Goal: Information Seeking & Learning: Compare options

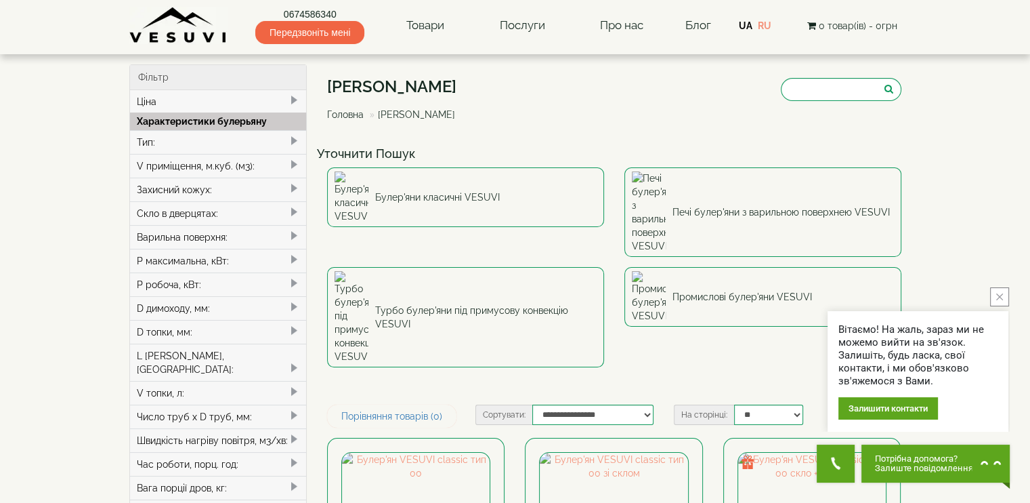
click at [182, 144] on div "Тип:" at bounding box center [218, 142] width 177 height 24
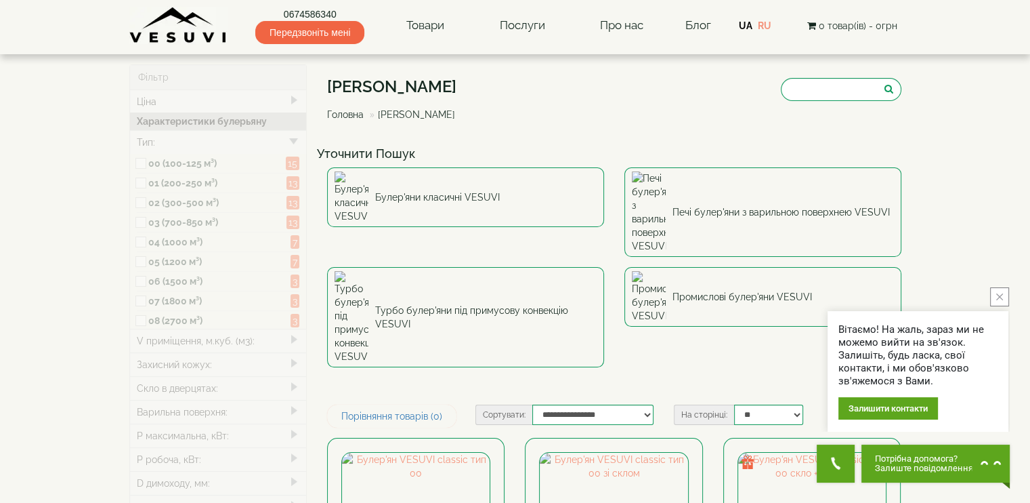
type input "*****"
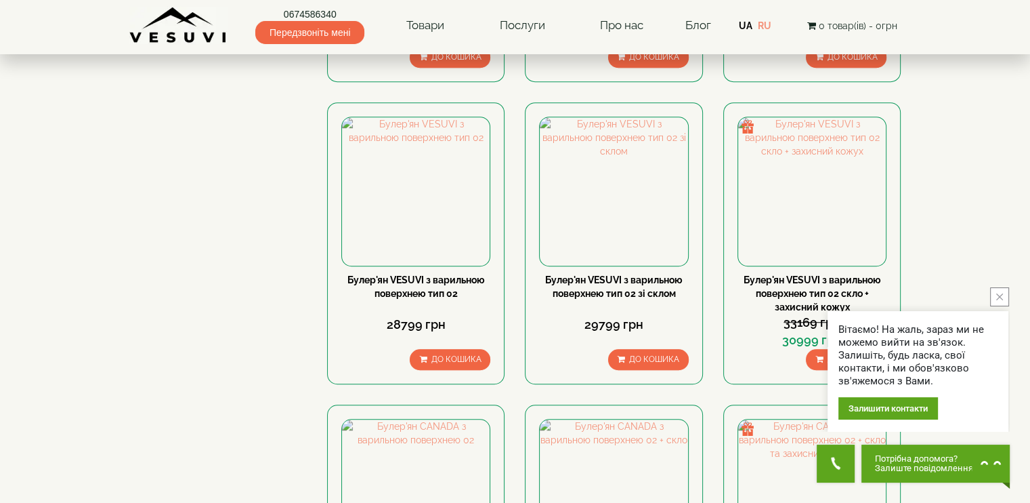
scroll to position [474, 0]
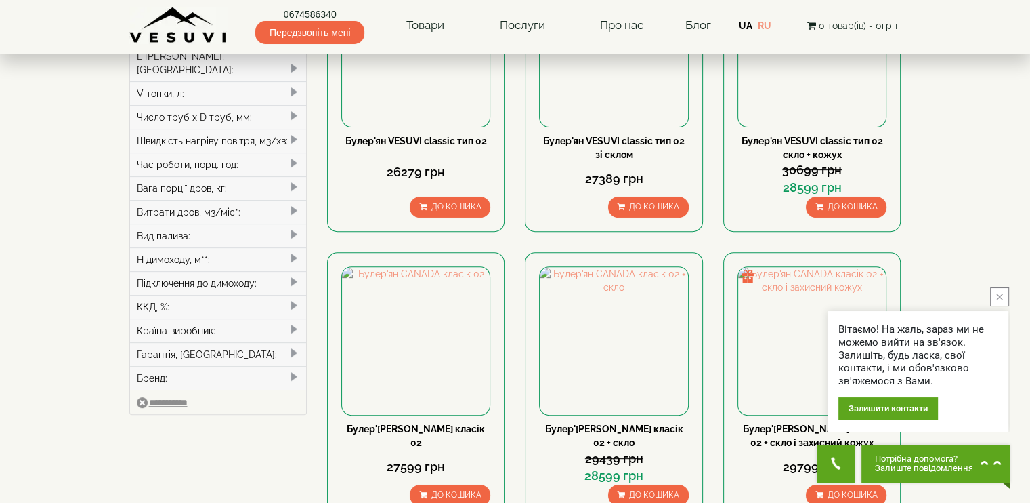
click at [259, 271] on div "Підключення до димоходу:" at bounding box center [218, 283] width 177 height 24
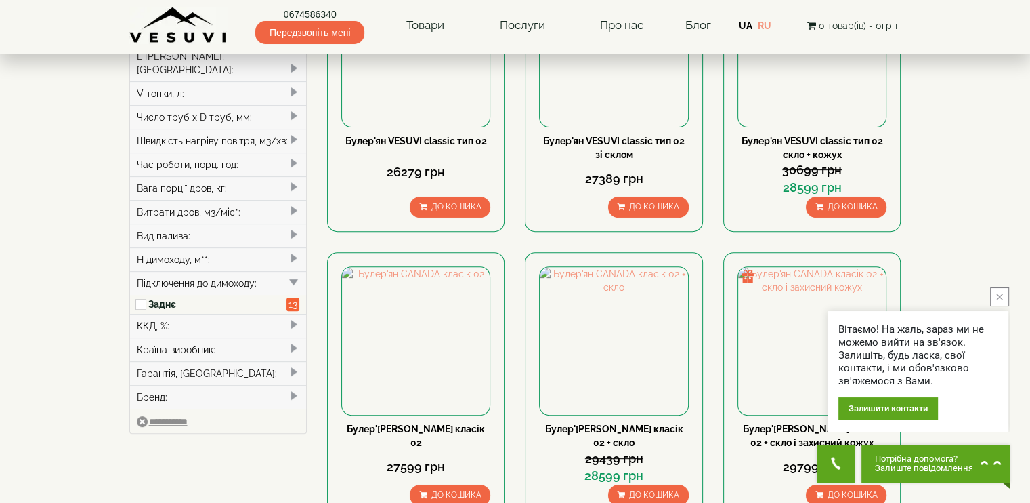
click at [259, 271] on div "Підключення до димоходу:" at bounding box center [218, 283] width 177 height 24
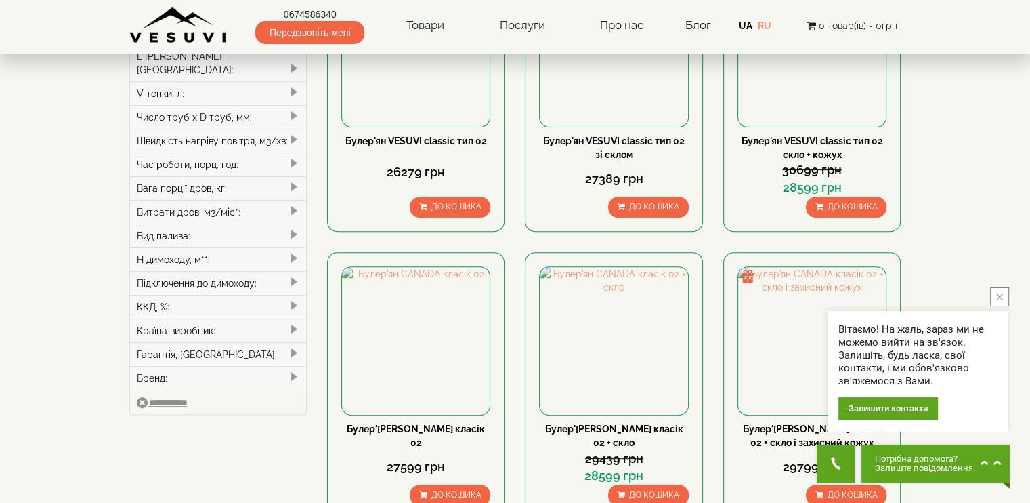
click at [266, 224] on div "Вид палива:" at bounding box center [218, 236] width 177 height 24
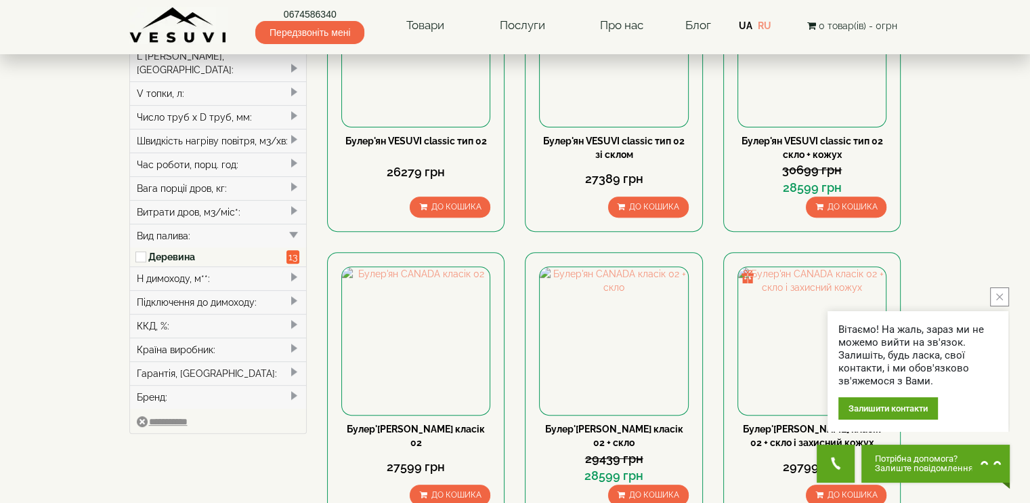
click at [266, 224] on div "Вид палива:" at bounding box center [218, 236] width 177 height 24
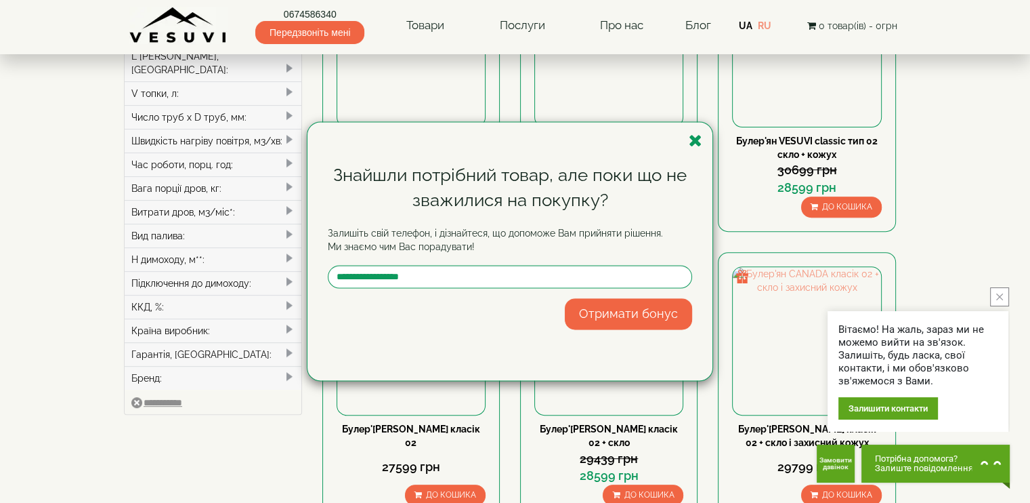
scroll to position [203, 0]
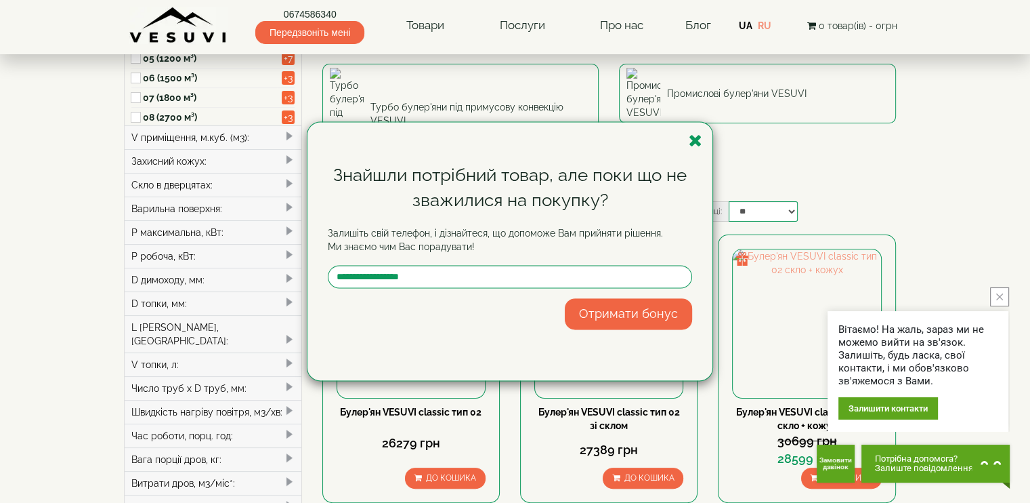
click at [245, 232] on div "Знайшли потрібний товар, але поки що не зважилися на покупку? Залишіть свій тел…" at bounding box center [515, 251] width 1030 height 503
click at [288, 232] on div "Знайшли потрібний товар, але поки що не зважилися на покупку? Залишіть свій тел…" at bounding box center [515, 251] width 1030 height 503
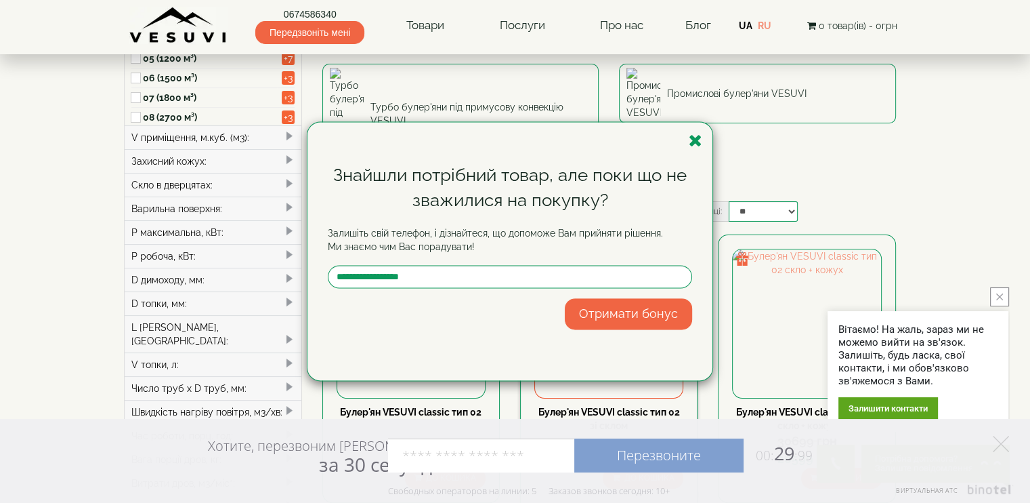
click at [696, 142] on icon "button" at bounding box center [696, 140] width 14 height 17
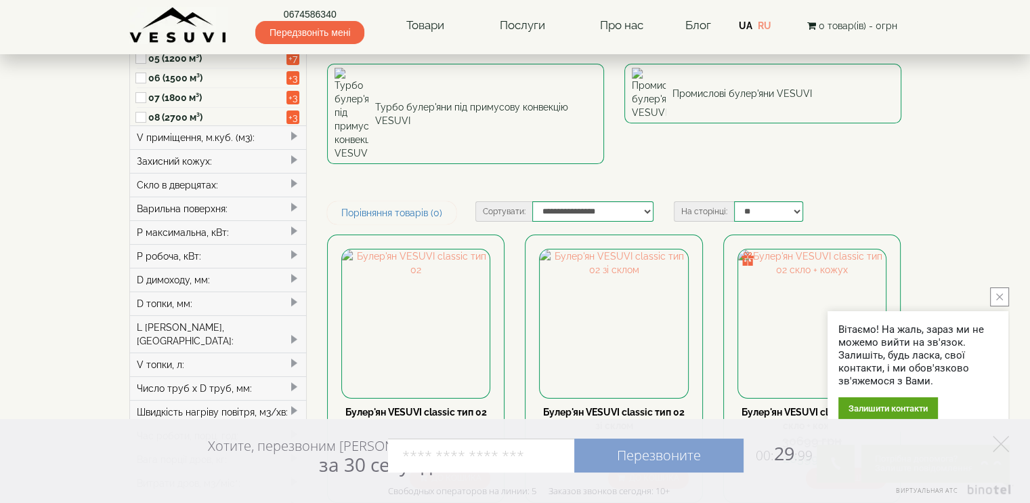
click at [269, 230] on div "P максимальна, кВт:" at bounding box center [218, 232] width 177 height 24
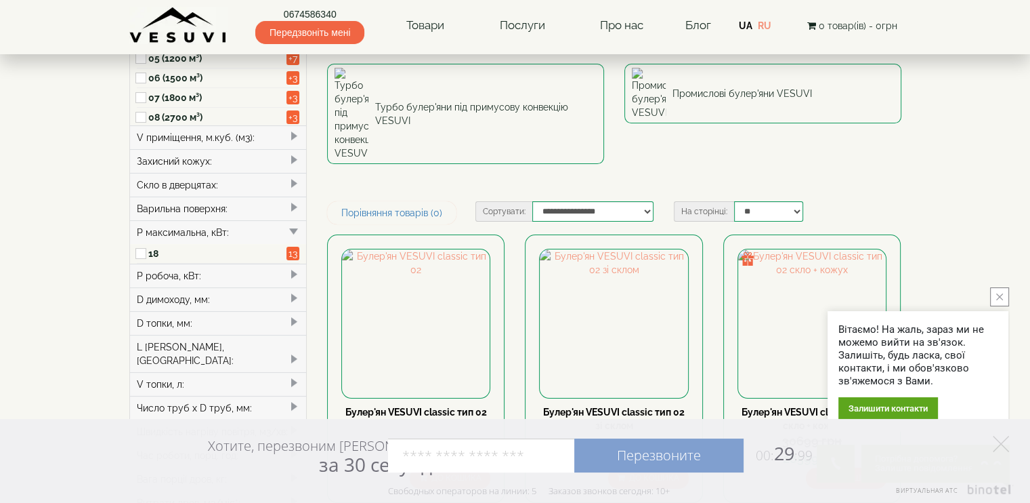
click at [269, 230] on div "P максимальна, кВт:" at bounding box center [218, 232] width 177 height 24
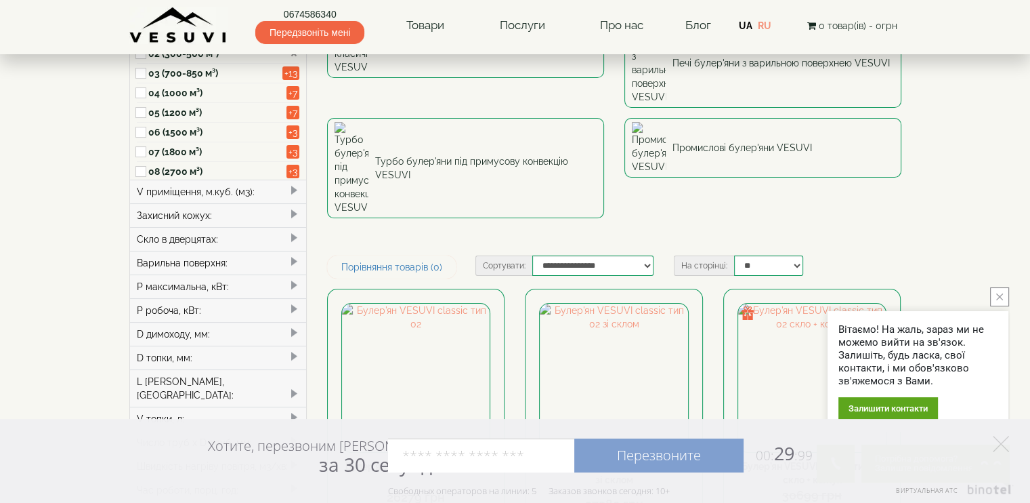
scroll to position [68, 0]
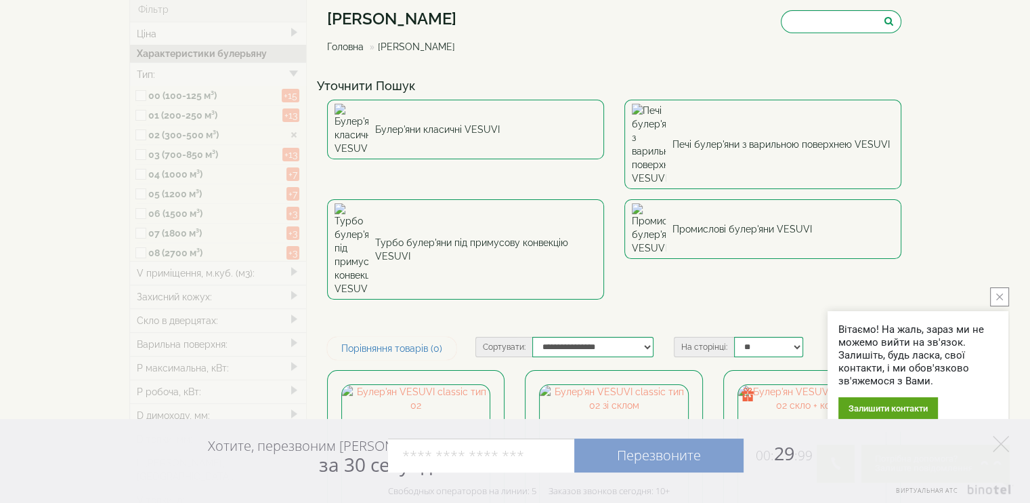
type input "*****"
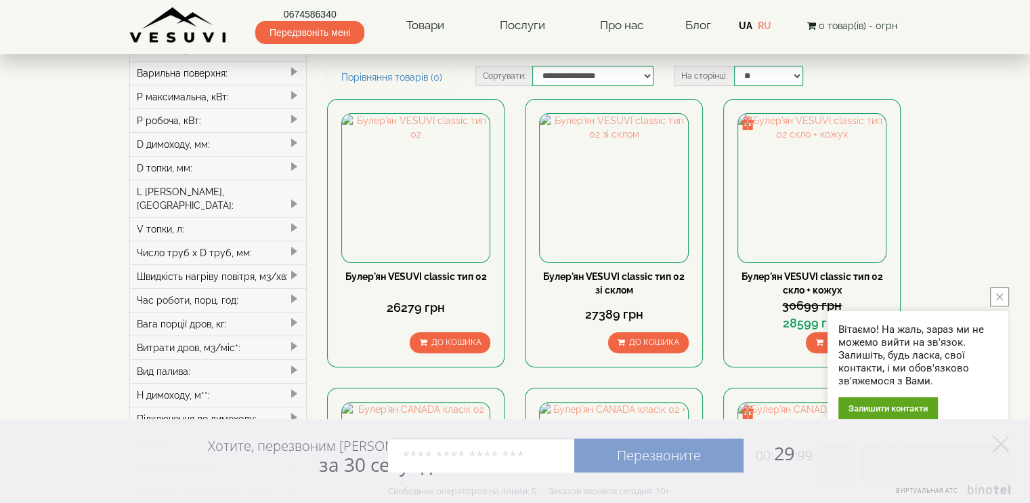
scroll to position [271, 0]
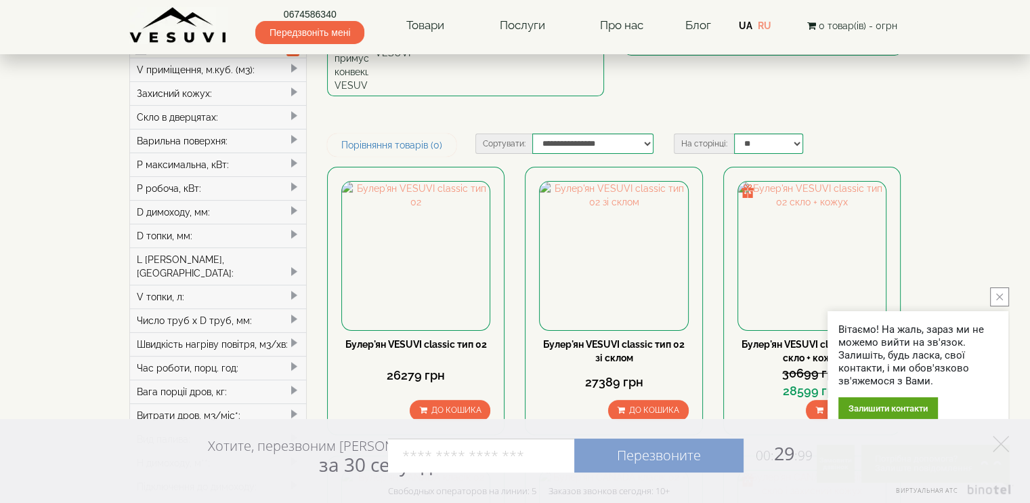
click at [220, 164] on div "P максимальна, кВт:" at bounding box center [218, 164] width 177 height 24
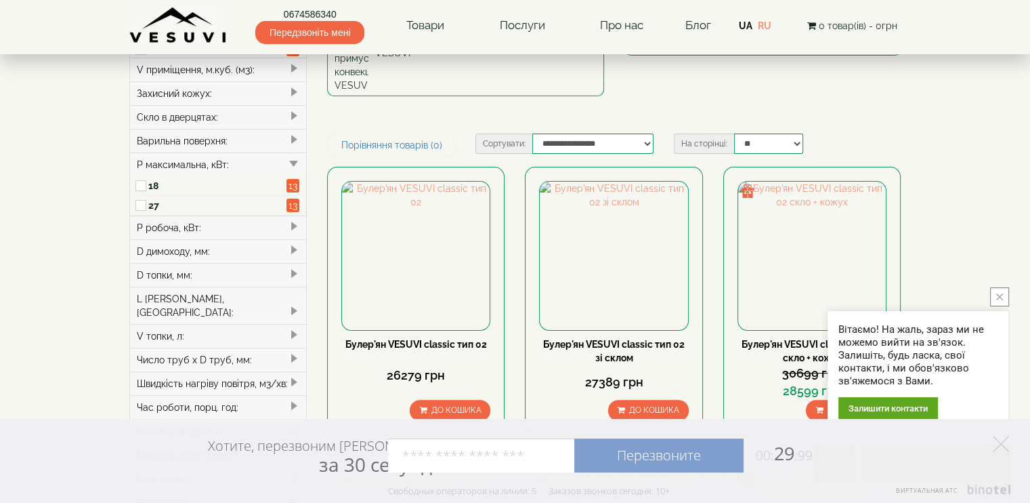
click at [220, 163] on div "P максимальна, кВт:" at bounding box center [218, 164] width 177 height 24
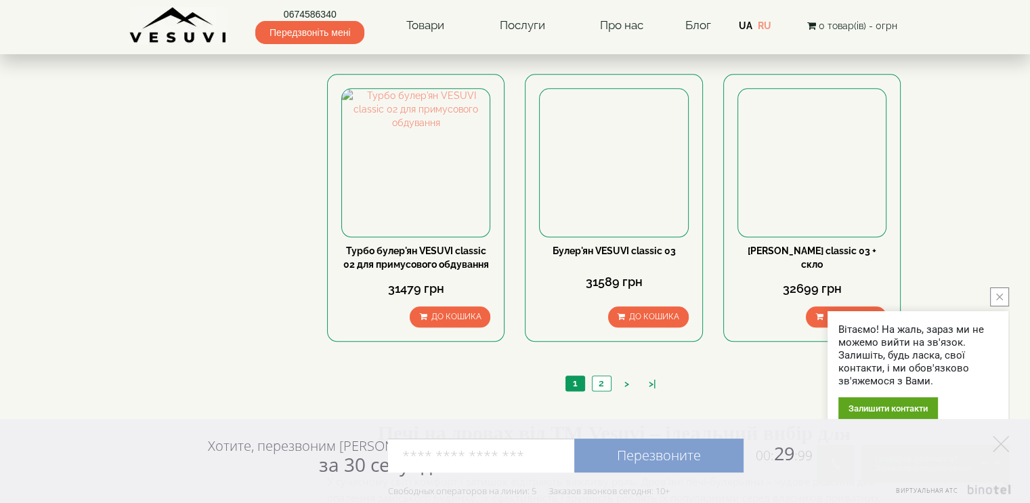
scroll to position [1626, 0]
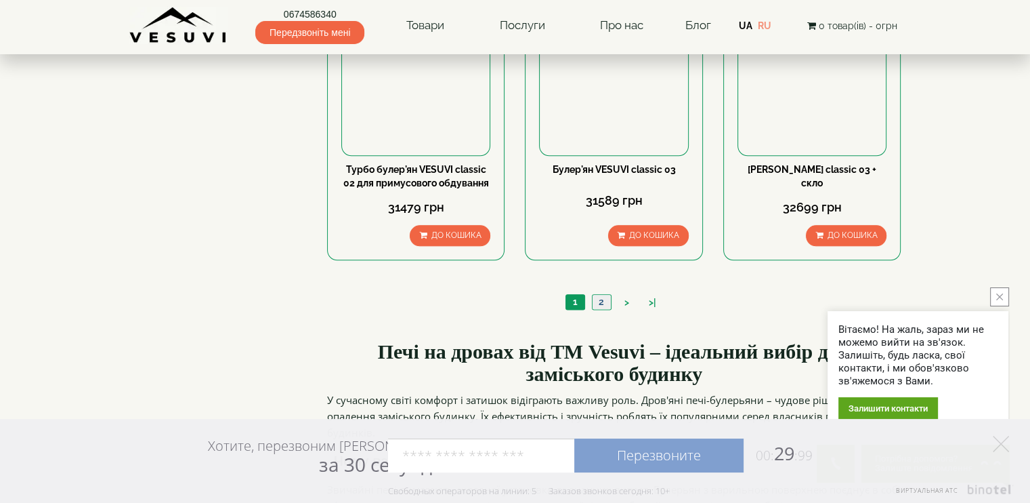
click at [600, 295] on link "2" at bounding box center [601, 302] width 19 height 14
